Goal: Complete application form

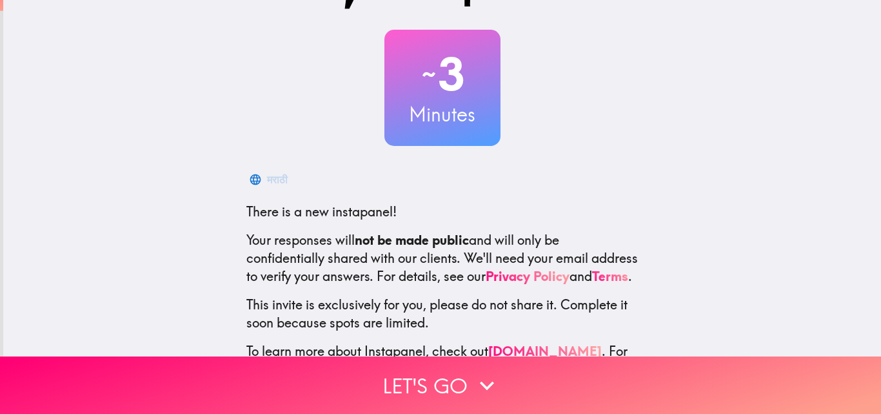
scroll to position [123, 0]
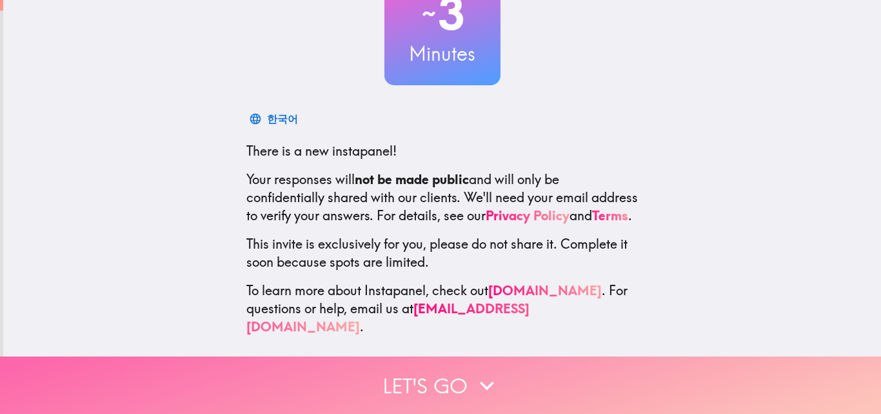
click at [477, 383] on icon "button" at bounding box center [487, 385] width 28 height 28
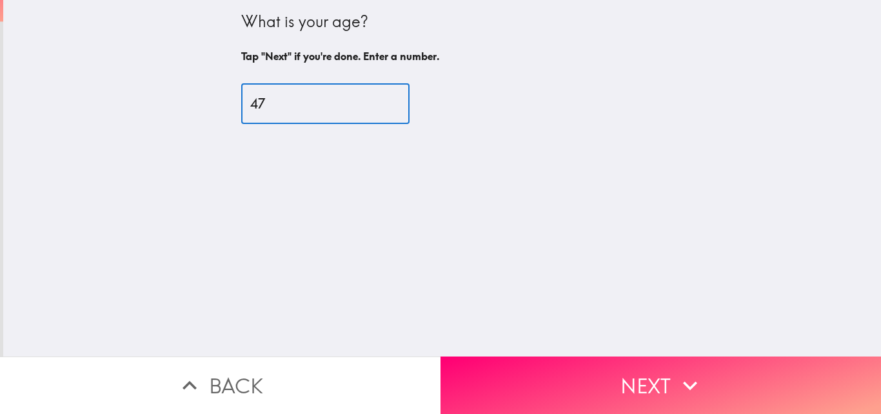
type input "47"
click at [374, 97] on input "47" at bounding box center [325, 104] width 168 height 40
click at [547, 392] on button "Next" at bounding box center [661, 384] width 441 height 57
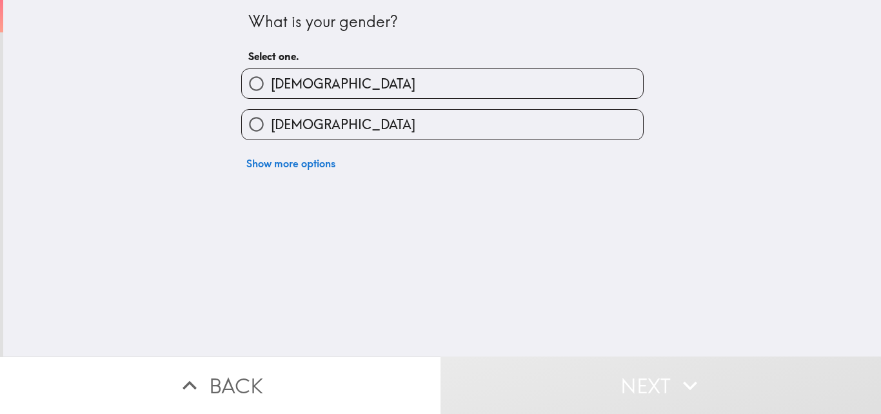
click at [434, 132] on label "[DEMOGRAPHIC_DATA]" at bounding box center [442, 124] width 401 height 29
click at [271, 132] on input "[DEMOGRAPHIC_DATA]" at bounding box center [256, 124] width 29 height 29
radio input "true"
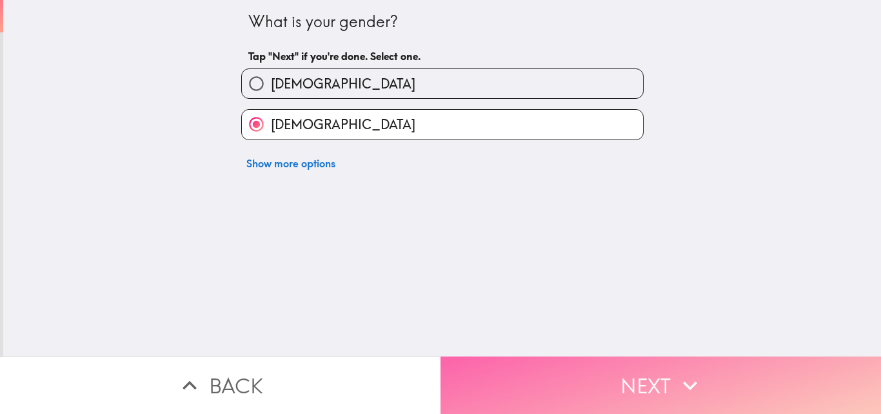
click at [557, 383] on button "Next" at bounding box center [661, 384] width 441 height 57
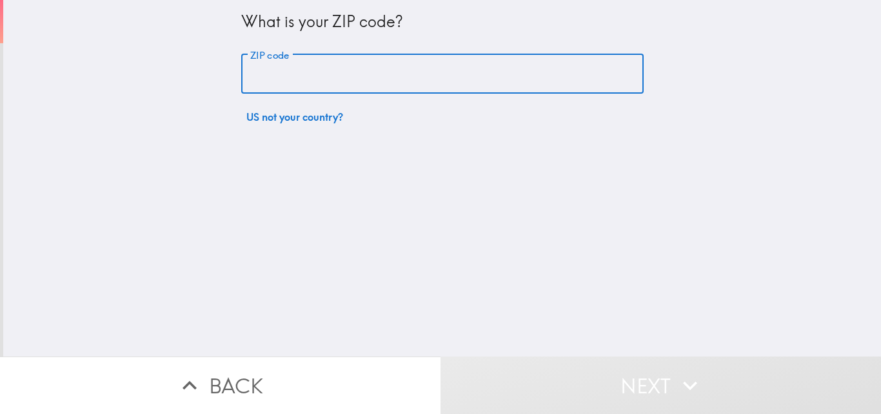
click at [375, 78] on input "ZIP code" at bounding box center [442, 74] width 403 height 40
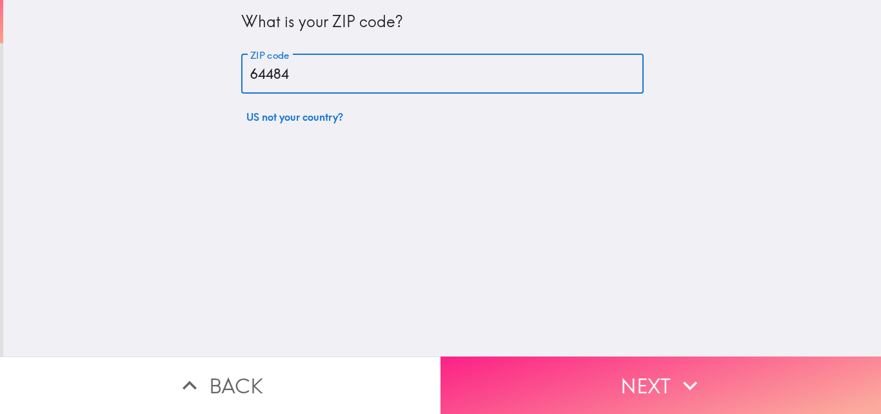
type input "64484"
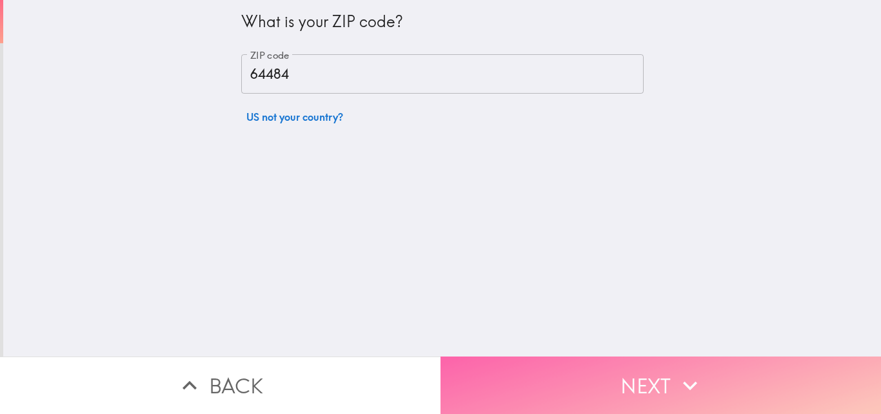
click at [661, 384] on button "Next" at bounding box center [661, 384] width 441 height 57
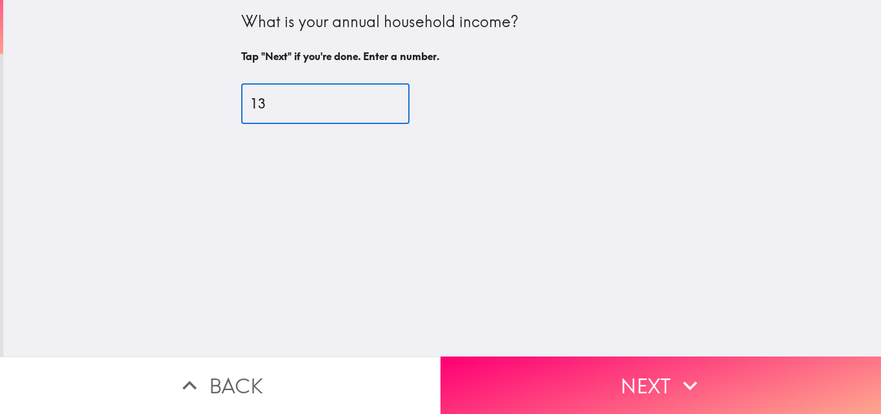
click at [374, 101] on input "13" at bounding box center [325, 104] width 168 height 40
click at [374, 97] on input "34" at bounding box center [325, 104] width 168 height 40
click at [292, 115] on input "34" at bounding box center [325, 104] width 168 height 40
type input "3"
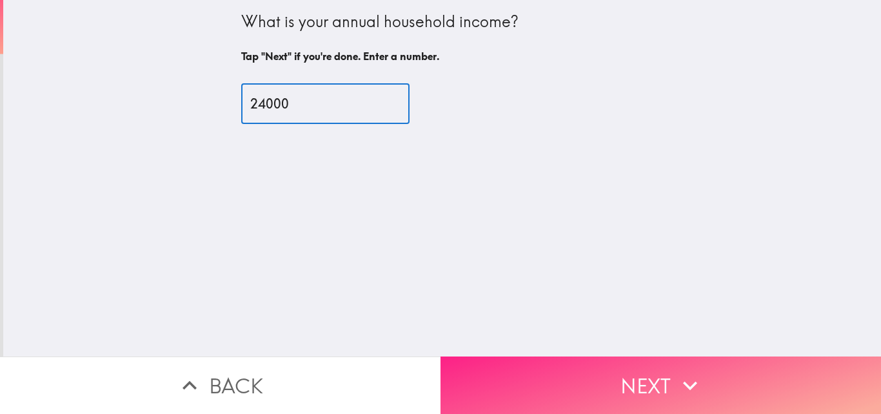
type input "24000"
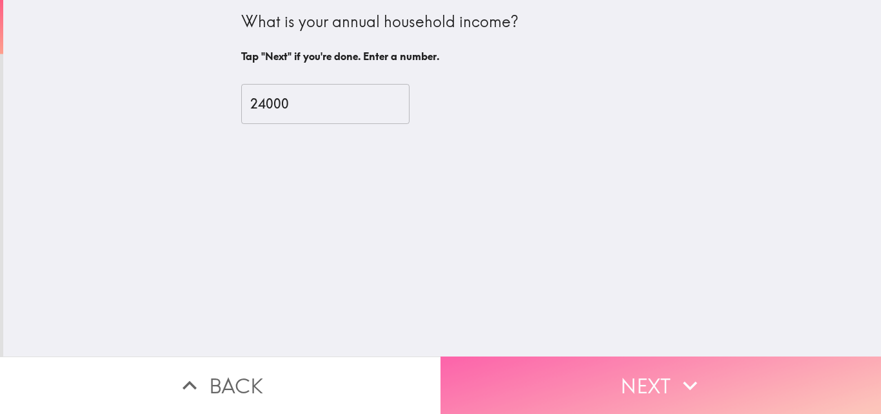
click at [557, 363] on button "Next" at bounding box center [661, 384] width 441 height 57
